Goal: Check status: Check status

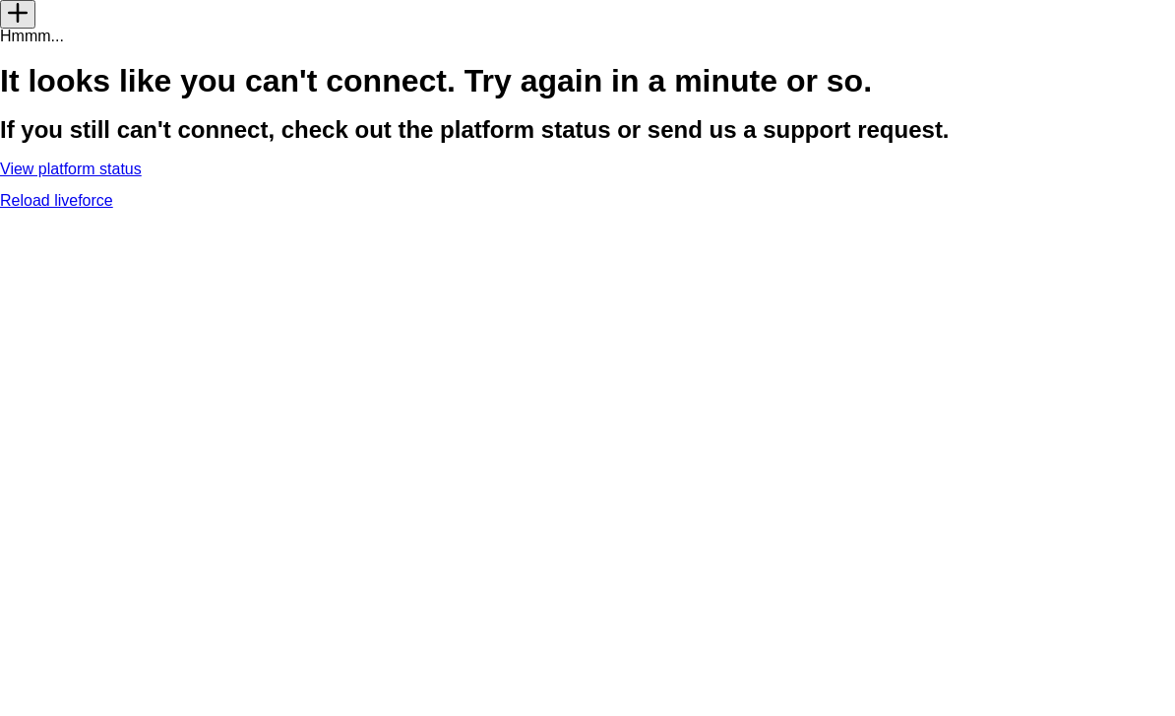
click at [142, 177] on link "View platform status" at bounding box center [71, 168] width 142 height 17
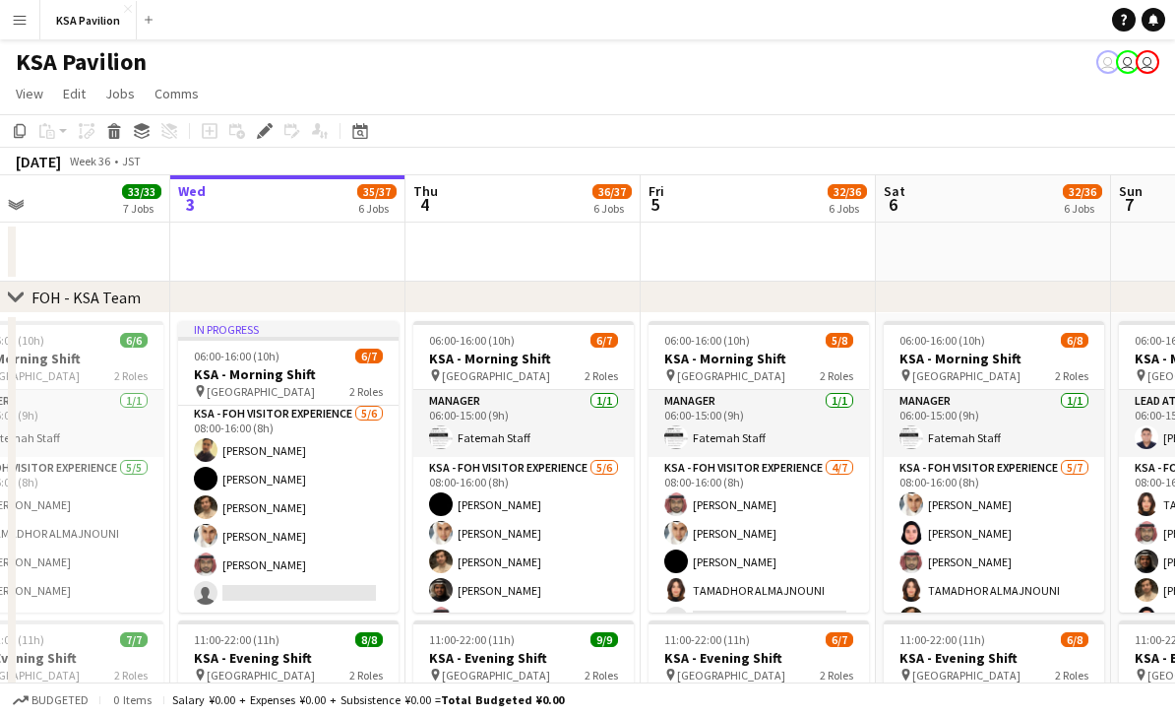
scroll to position [70, 0]
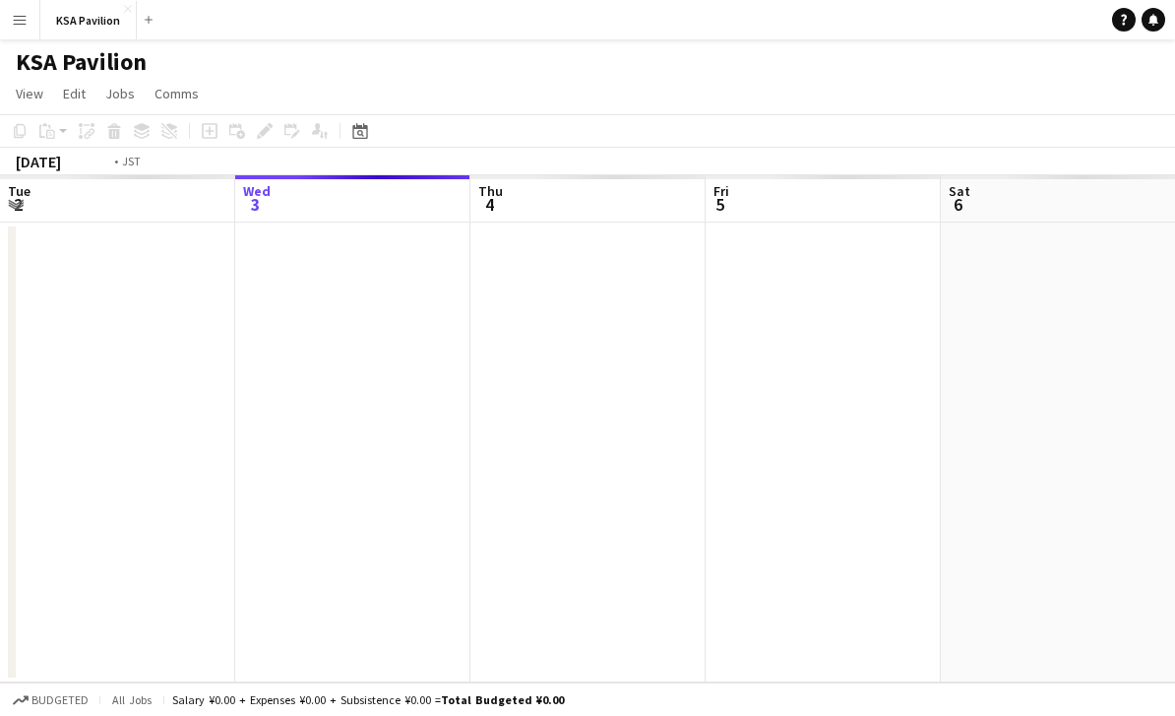
scroll to position [0, 676]
